Goal: Task Accomplishment & Management: Use online tool/utility

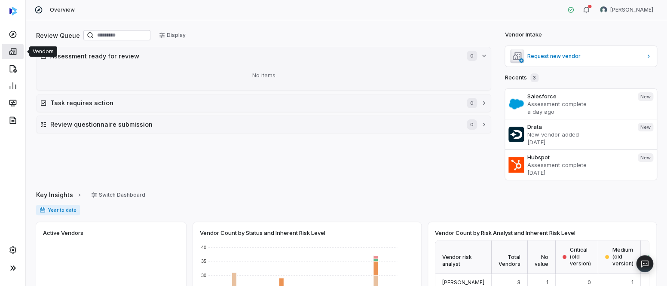
click at [12, 56] on link at bounding box center [13, 51] width 22 height 15
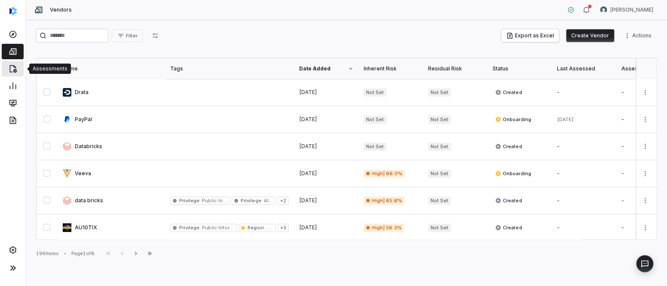
click at [13, 70] on icon at bounding box center [13, 68] width 9 height 9
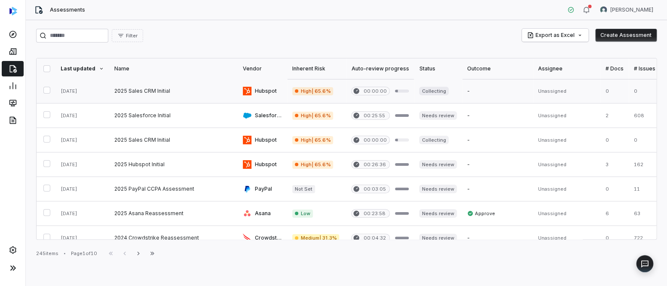
click at [151, 92] on link at bounding box center [173, 91] width 128 height 24
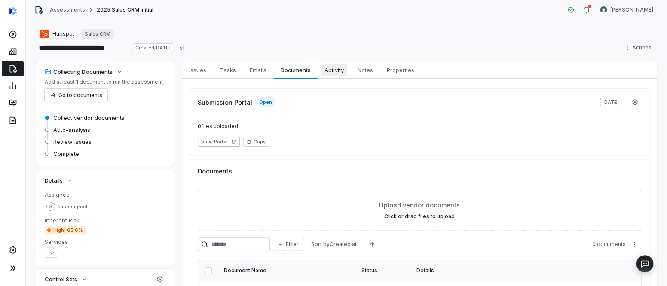
click at [340, 74] on span "Activity" at bounding box center [334, 69] width 26 height 11
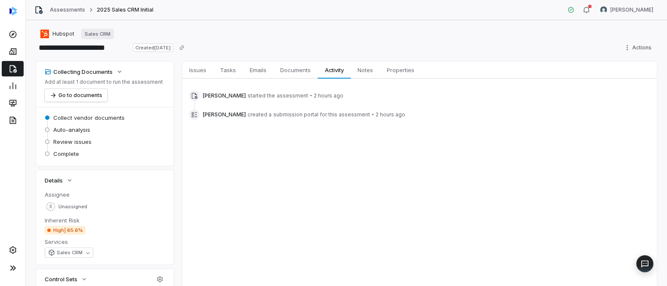
click at [311, 125] on div "[PERSON_NAME] started the assessment • 2 hours ago [PERSON_NAME] created a subm…" at bounding box center [419, 105] width 474 height 53
click at [329, 100] on div "[PERSON_NAME] started the assessment • 2 hours ago" at bounding box center [419, 96] width 460 height 10
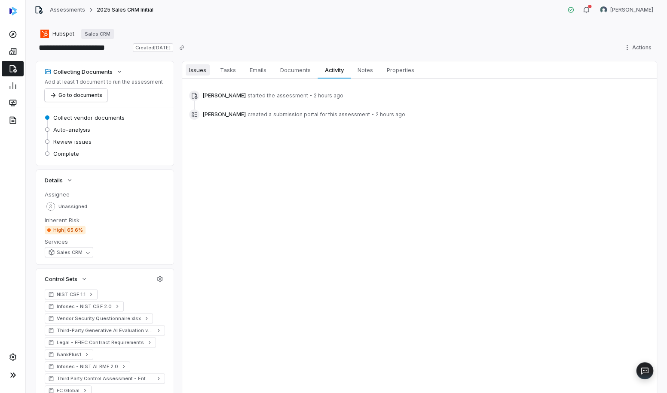
click at [193, 73] on span "Issues" at bounding box center [198, 69] width 24 height 11
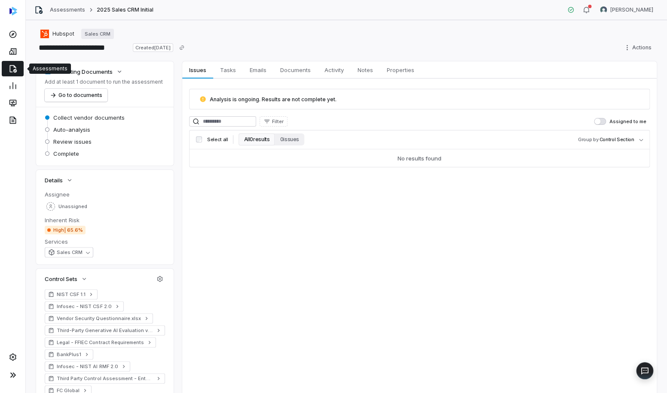
click at [14, 66] on icon at bounding box center [12, 69] width 7 height 8
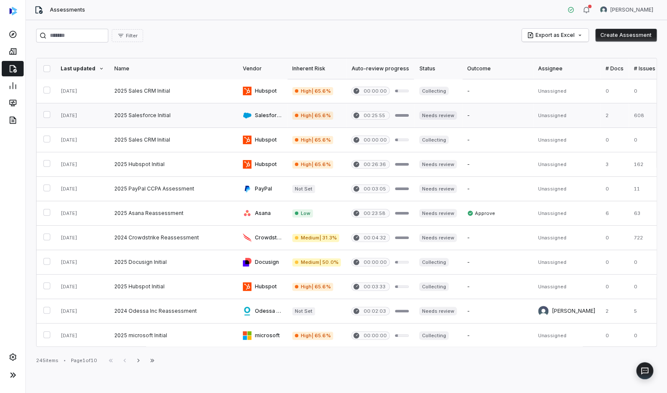
click at [154, 117] on link at bounding box center [173, 116] width 128 height 24
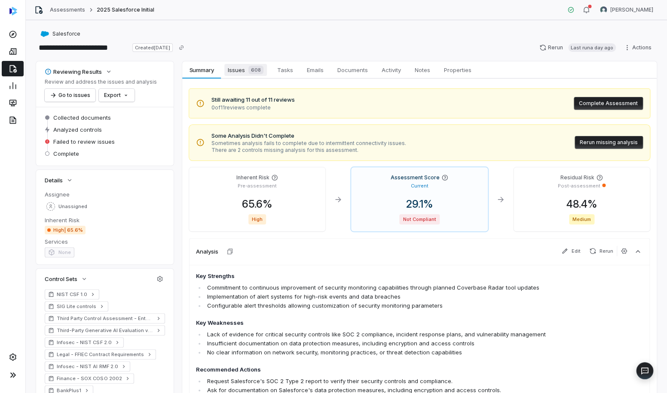
click at [244, 73] on span "Issues 608" at bounding box center [245, 70] width 43 height 12
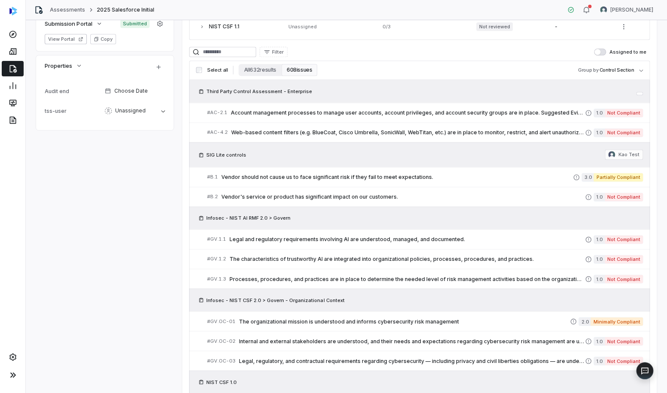
scroll to position [426, 0]
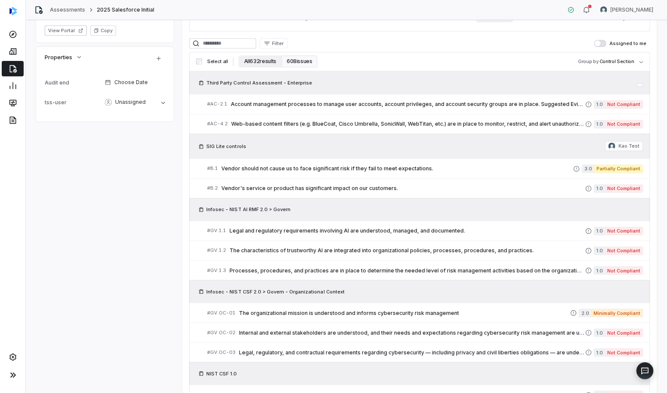
click at [266, 63] on button "All 632 results" at bounding box center [259, 61] width 43 height 12
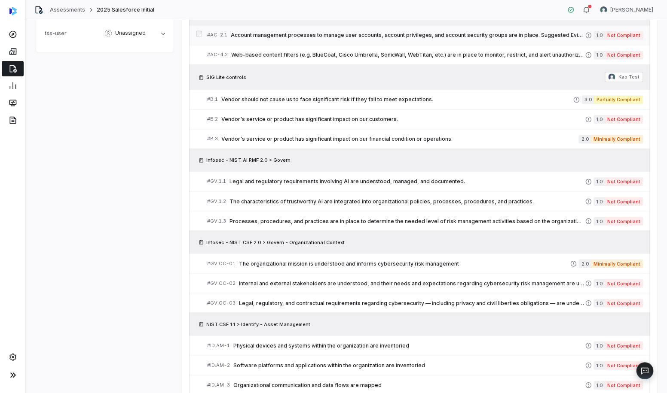
scroll to position [487, 0]
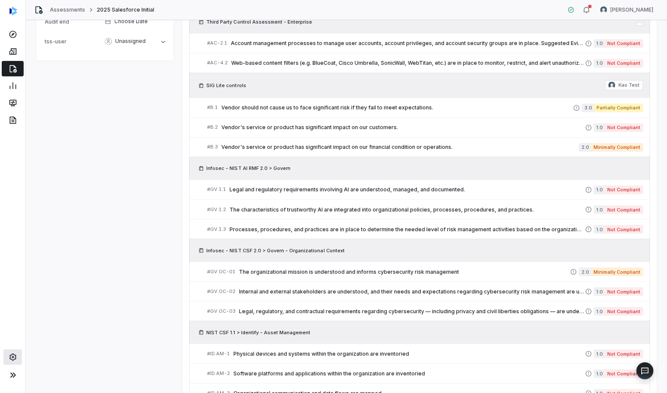
click at [9, 286] on icon at bounding box center [13, 357] width 9 height 9
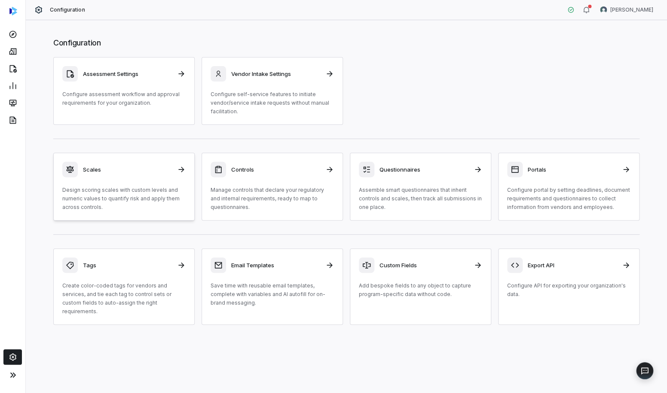
click at [97, 174] on div "Scales Design scoring scales with custom levels and numeric values to quantify …" at bounding box center [123, 187] width 123 height 50
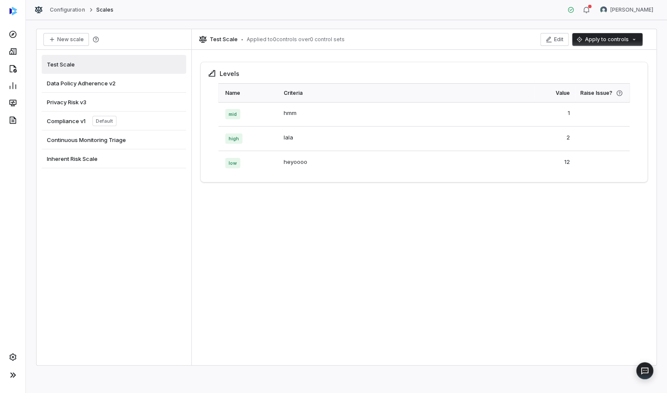
click at [73, 123] on span "Compliance v1" at bounding box center [66, 121] width 39 height 8
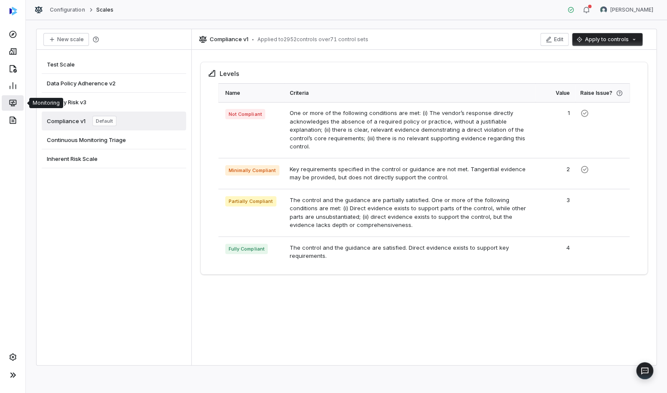
click at [14, 106] on icon at bounding box center [14, 104] width 0 height 1
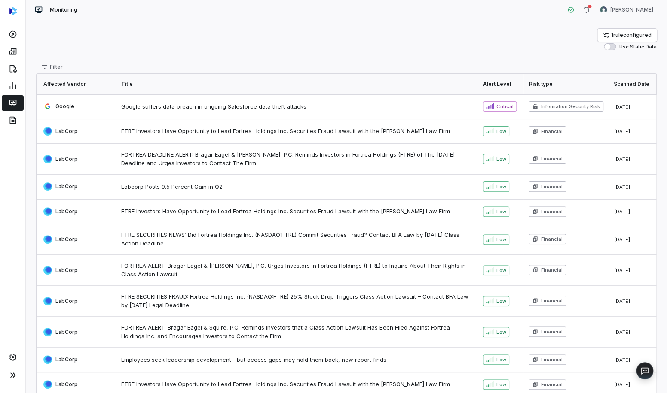
click at [607, 30] on link "1 rule configured" at bounding box center [626, 35] width 59 height 13
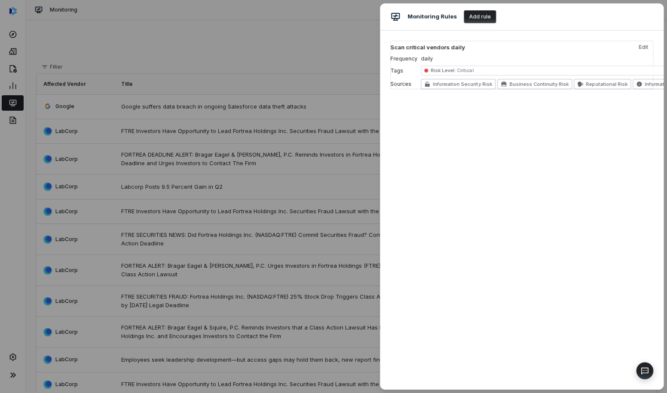
click at [473, 16] on button "Add rule" at bounding box center [479, 16] width 32 height 13
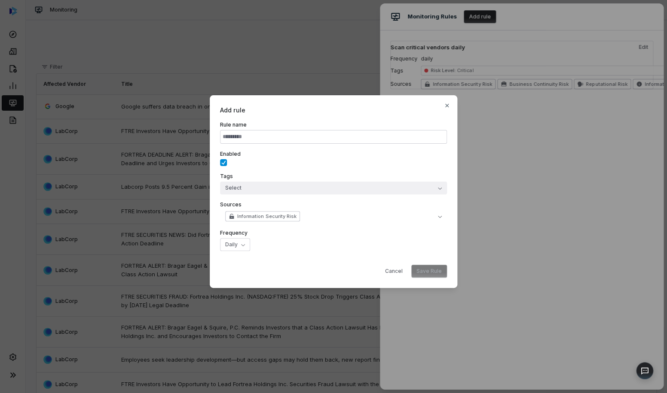
click at [393, 182] on button "Select" at bounding box center [333, 188] width 227 height 13
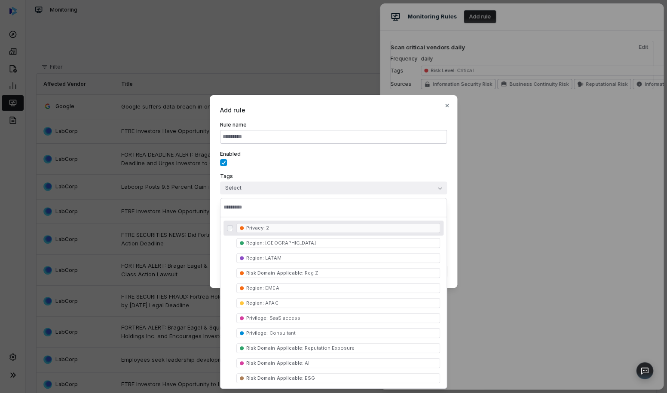
click at [420, 161] on div "Enabled" at bounding box center [333, 158] width 227 height 15
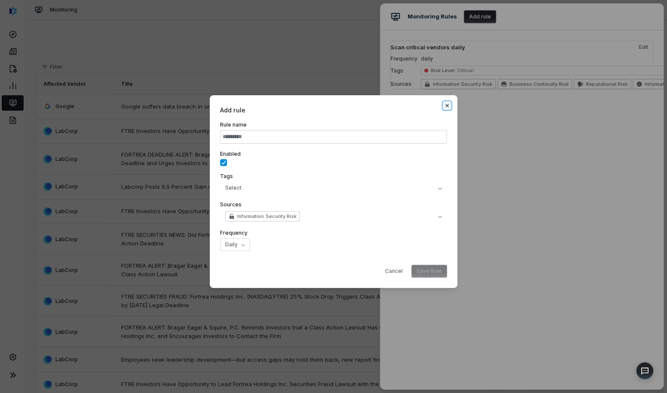
click at [444, 107] on icon "button" at bounding box center [446, 105] width 7 height 7
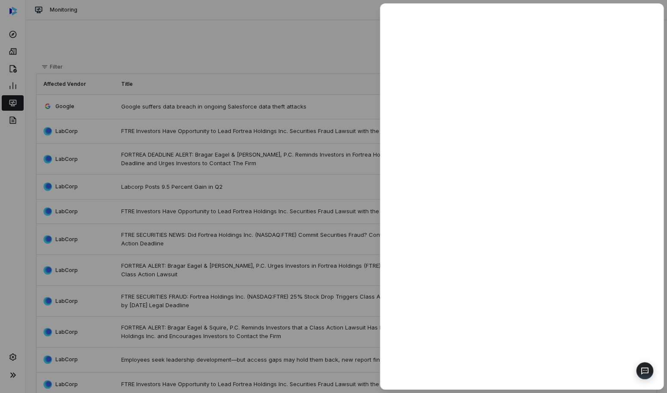
click at [340, 53] on div at bounding box center [333, 196] width 667 height 393
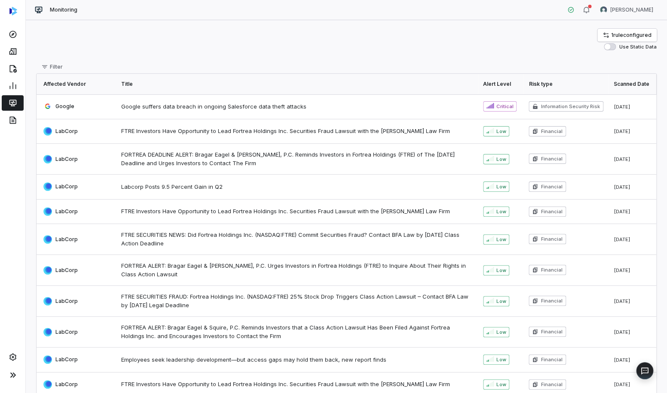
click at [102, 110] on div "Google" at bounding box center [76, 106] width 67 height 9
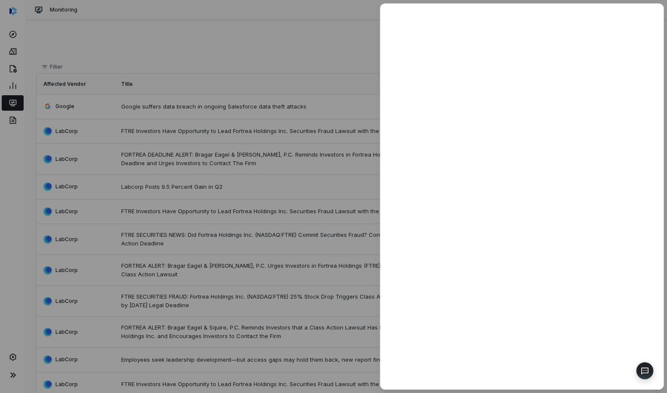
click at [298, 54] on div at bounding box center [333, 196] width 667 height 393
